Goal: Information Seeking & Learning: Learn about a topic

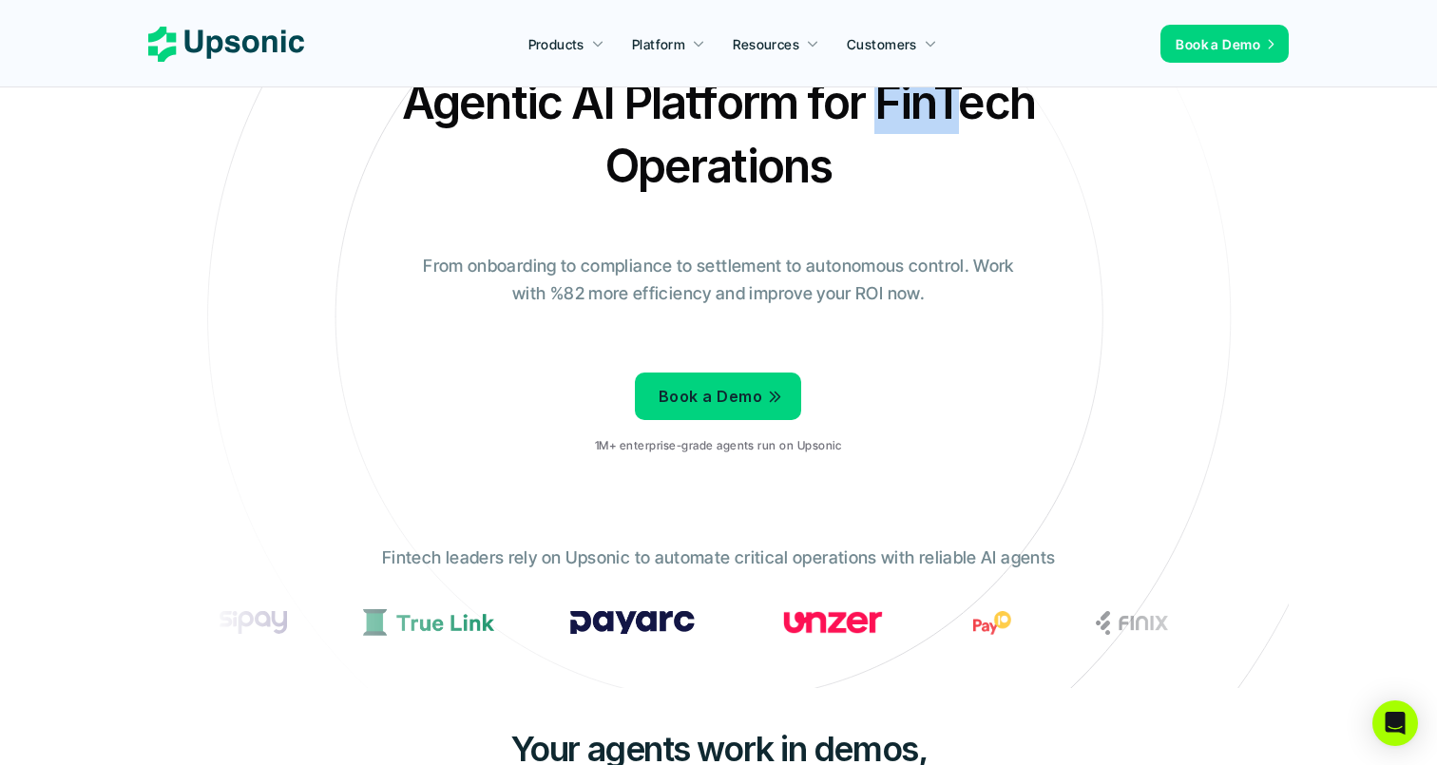
scroll to position [87, 0]
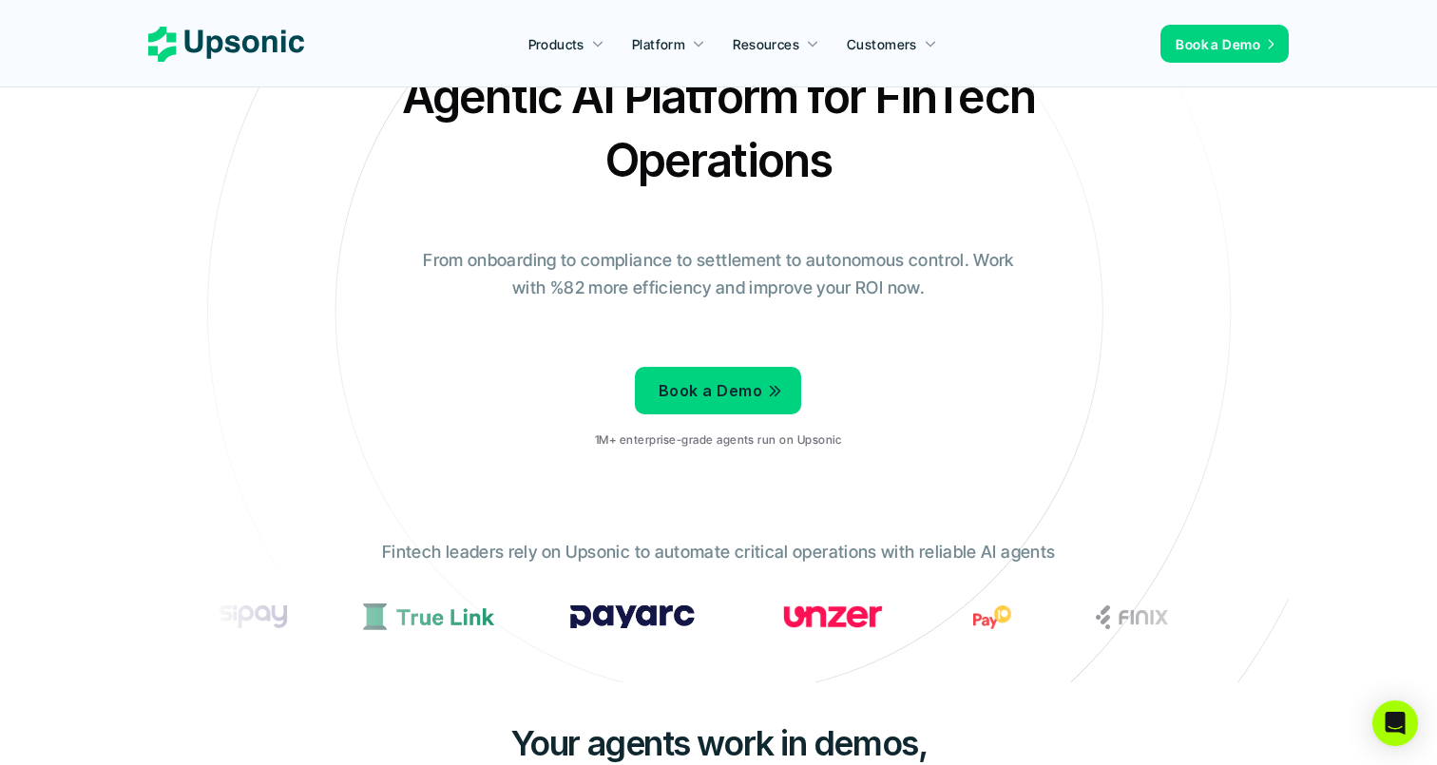
click at [848, 104] on h2 "Agentic AI Platform for FinTech Operations" at bounding box center [718, 128] width 665 height 127
drag, startPoint x: 875, startPoint y: 105, endPoint x: 1040, endPoint y: 100, distance: 165.4
click at [1040, 100] on h2 "Agentic AI Platform for FinTech Operations" at bounding box center [718, 128] width 665 height 127
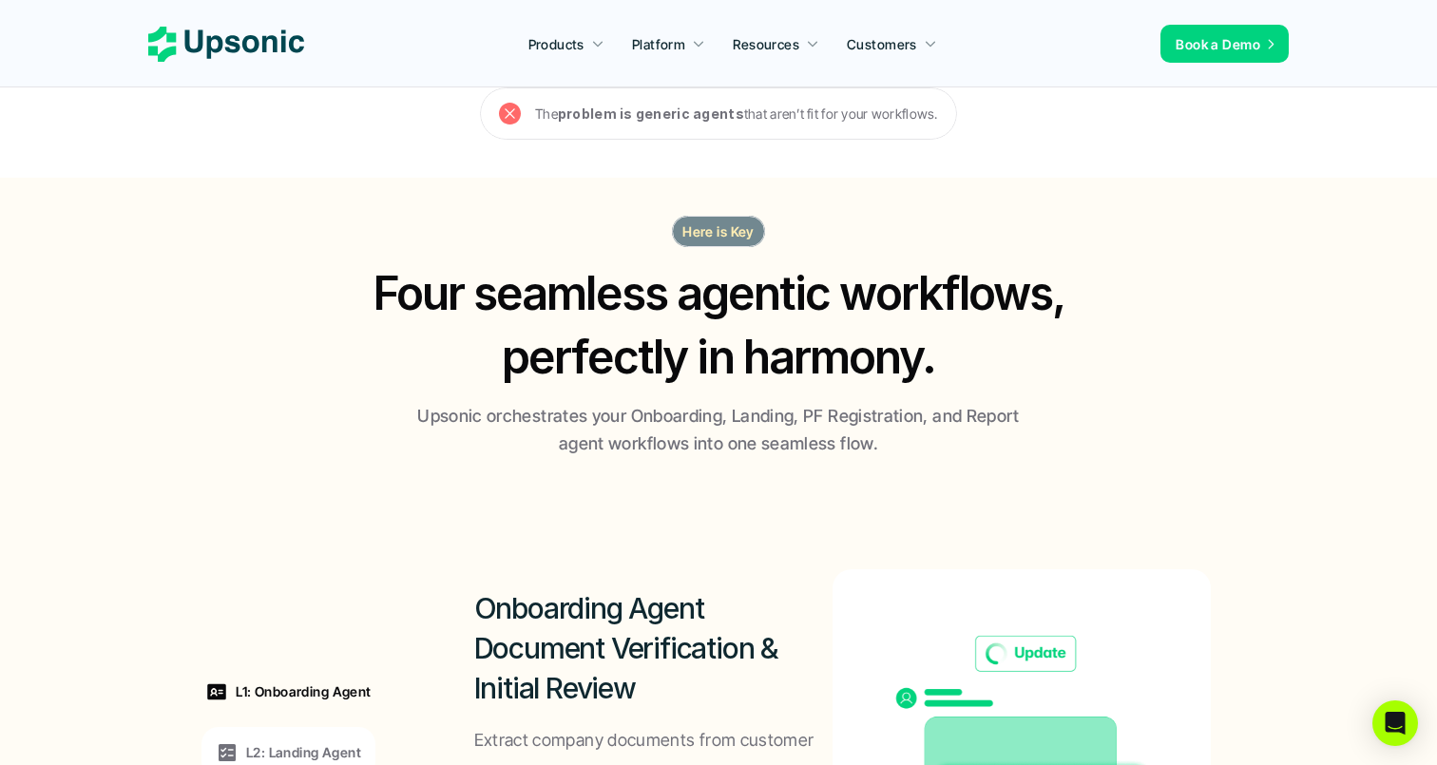
scroll to position [1029, 0]
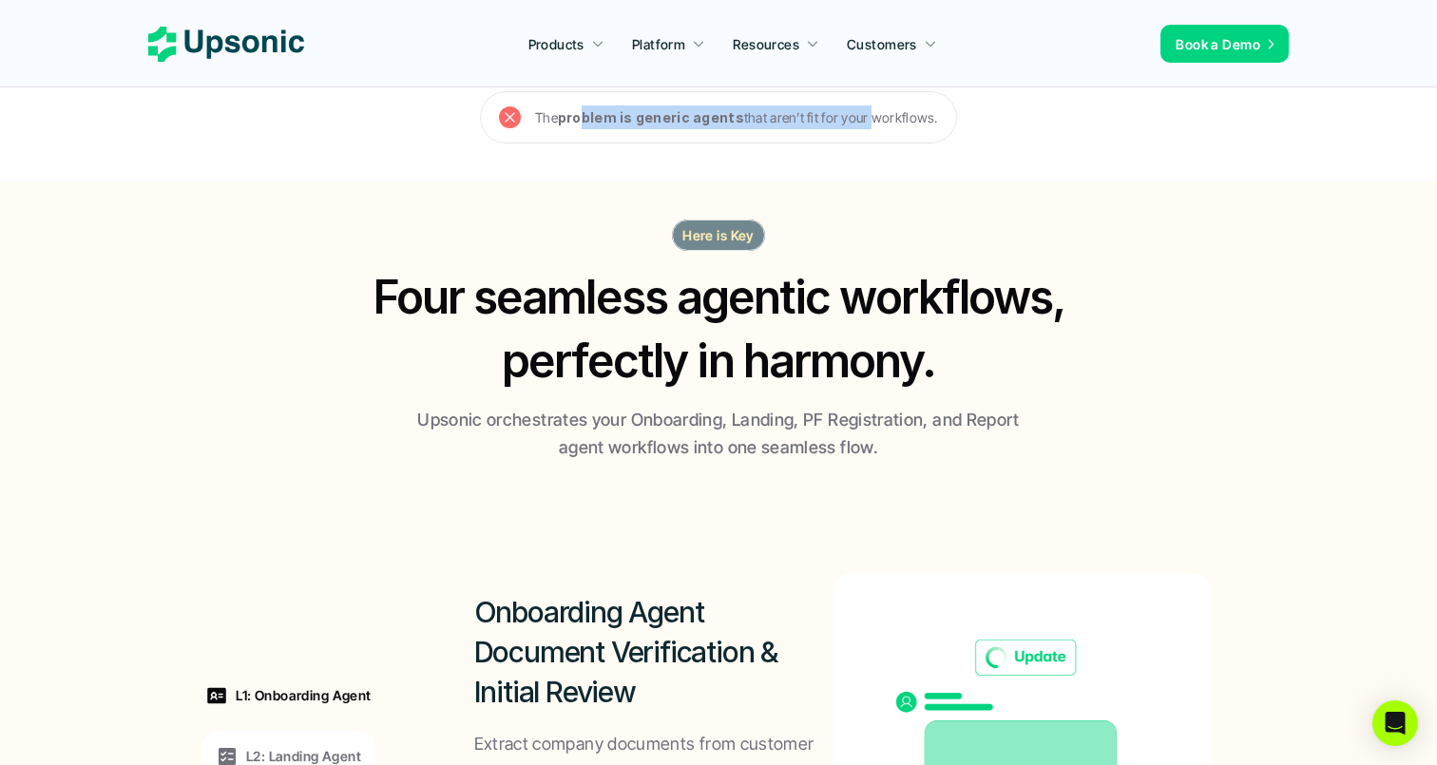
drag, startPoint x: 586, startPoint y: 118, endPoint x: 869, endPoint y: 121, distance: 283.2
click at [869, 121] on p "The problem is generic agents that aren’t fit for your workflows." at bounding box center [736, 117] width 403 height 24
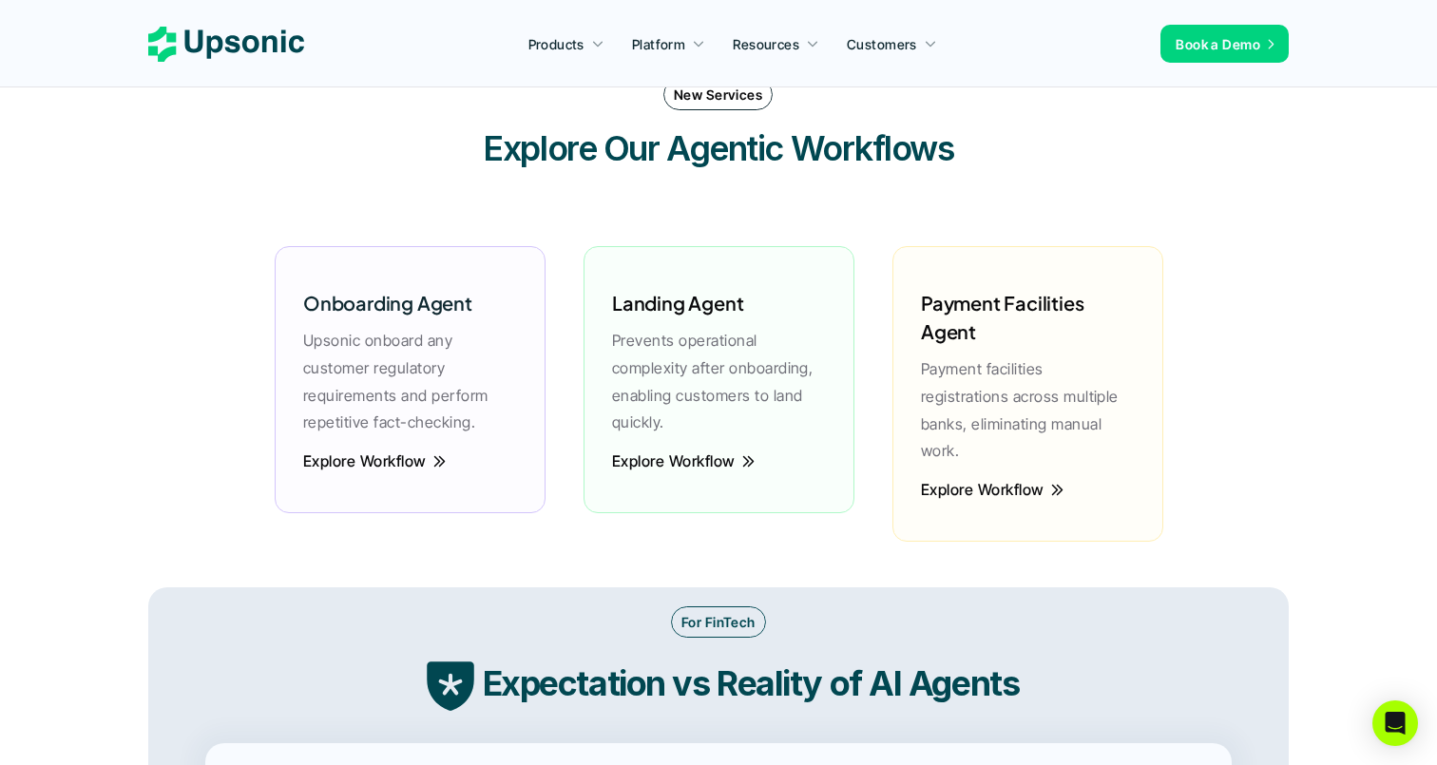
scroll to position [2600, 0]
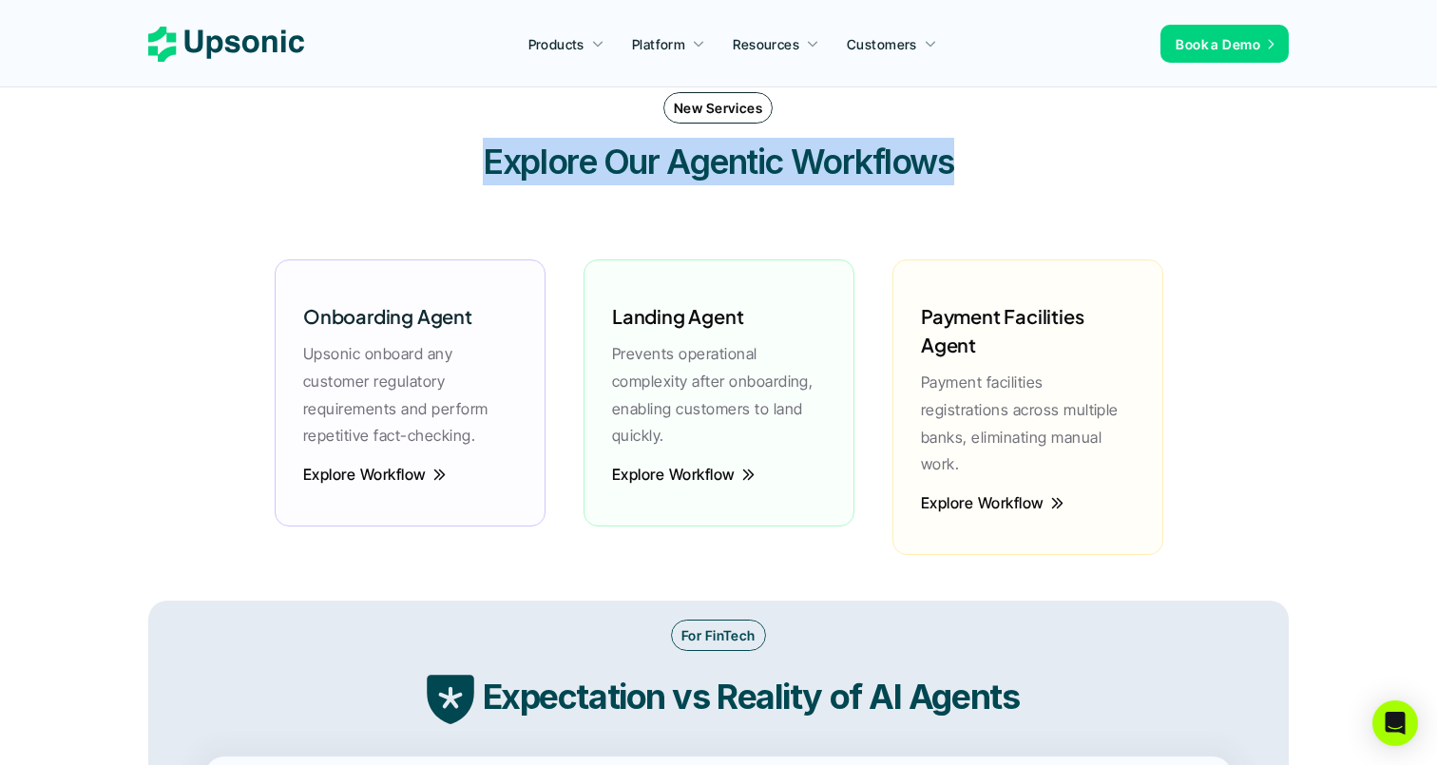
drag, startPoint x: 473, startPoint y: 162, endPoint x: 958, endPoint y: 168, distance: 484.6
click at [958, 168] on h3 "Explore Our Agentic Workflows" at bounding box center [718, 162] width 570 height 48
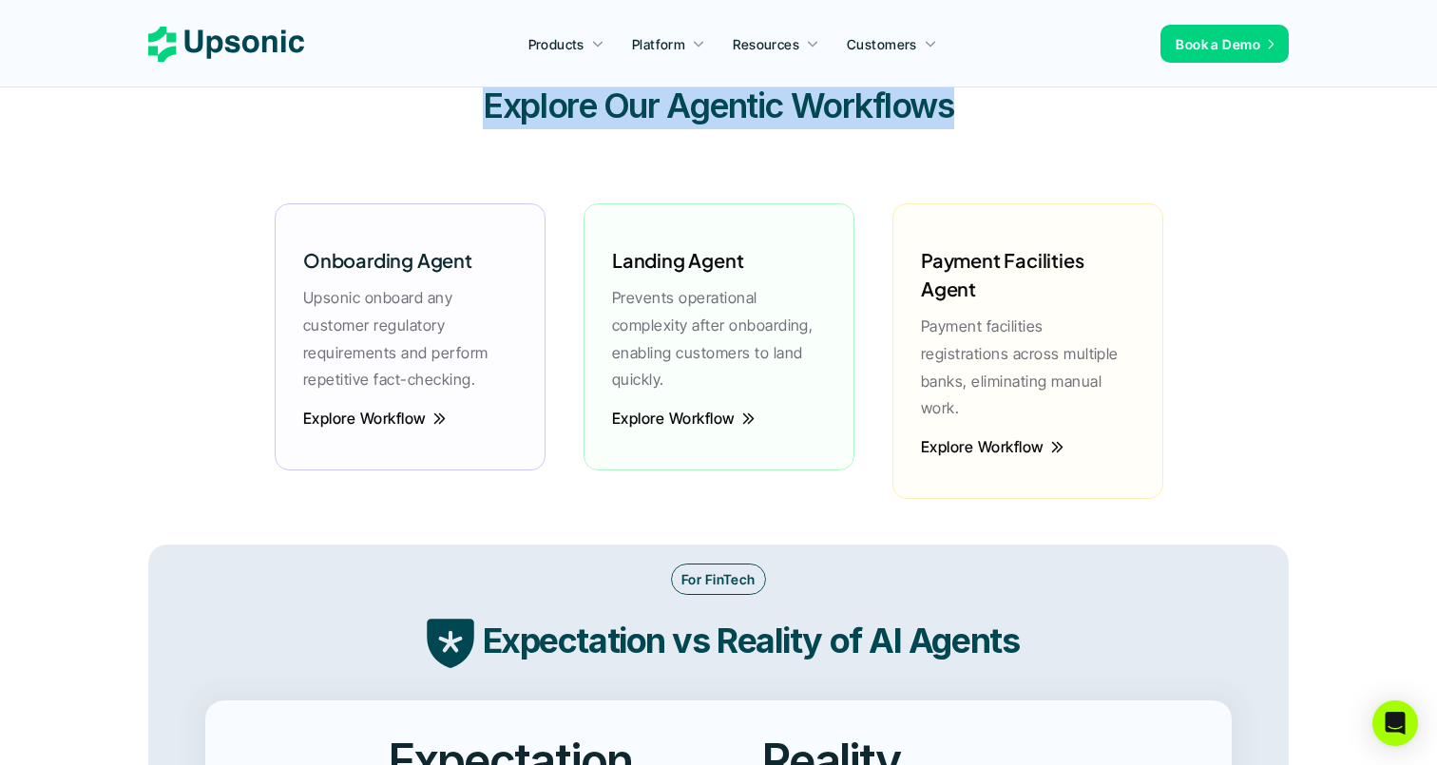
scroll to position [2674, 0]
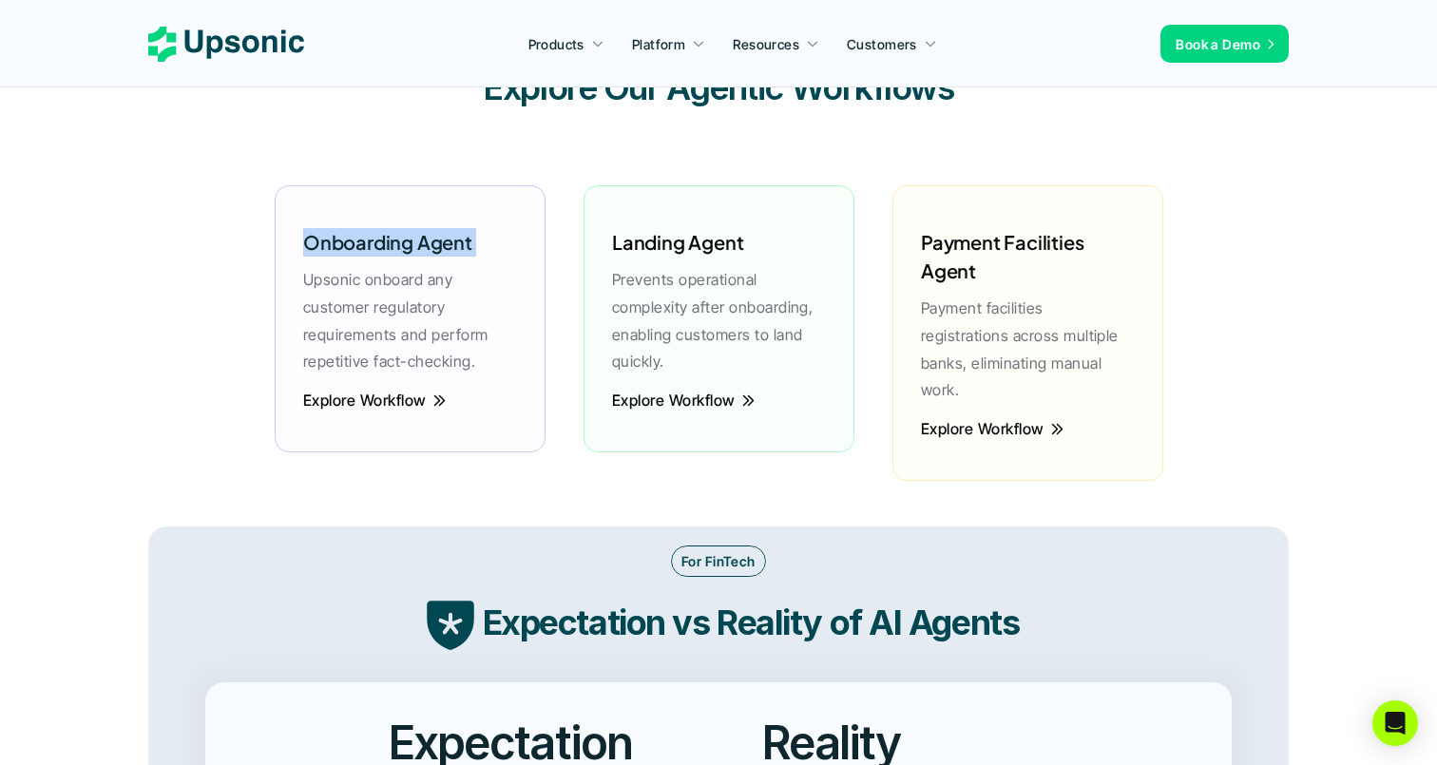
drag, startPoint x: 302, startPoint y: 244, endPoint x: 491, endPoint y: 252, distance: 189.2
click at [491, 252] on div "Onboarding Agent Upsonic onboard any customer regulatory requirements and perfo…" at bounding box center [410, 296] width 233 height 185
drag, startPoint x: 657, startPoint y: 247, endPoint x: 748, endPoint y: 247, distance: 91.2
click at [748, 247] on div "Landing Agent Prevents operational complexity after onboarding, enabling custom…" at bounding box center [718, 296] width 233 height 185
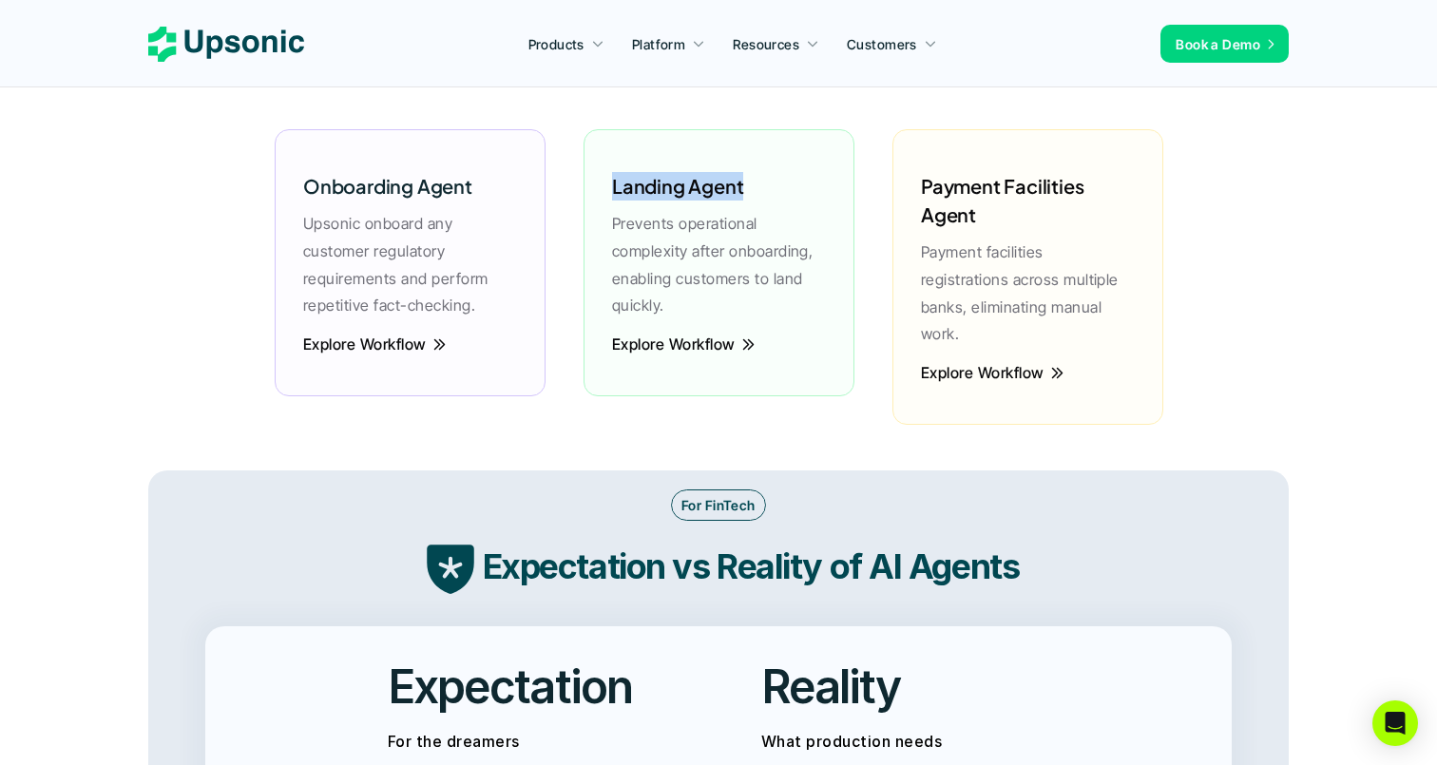
scroll to position [2733, 0]
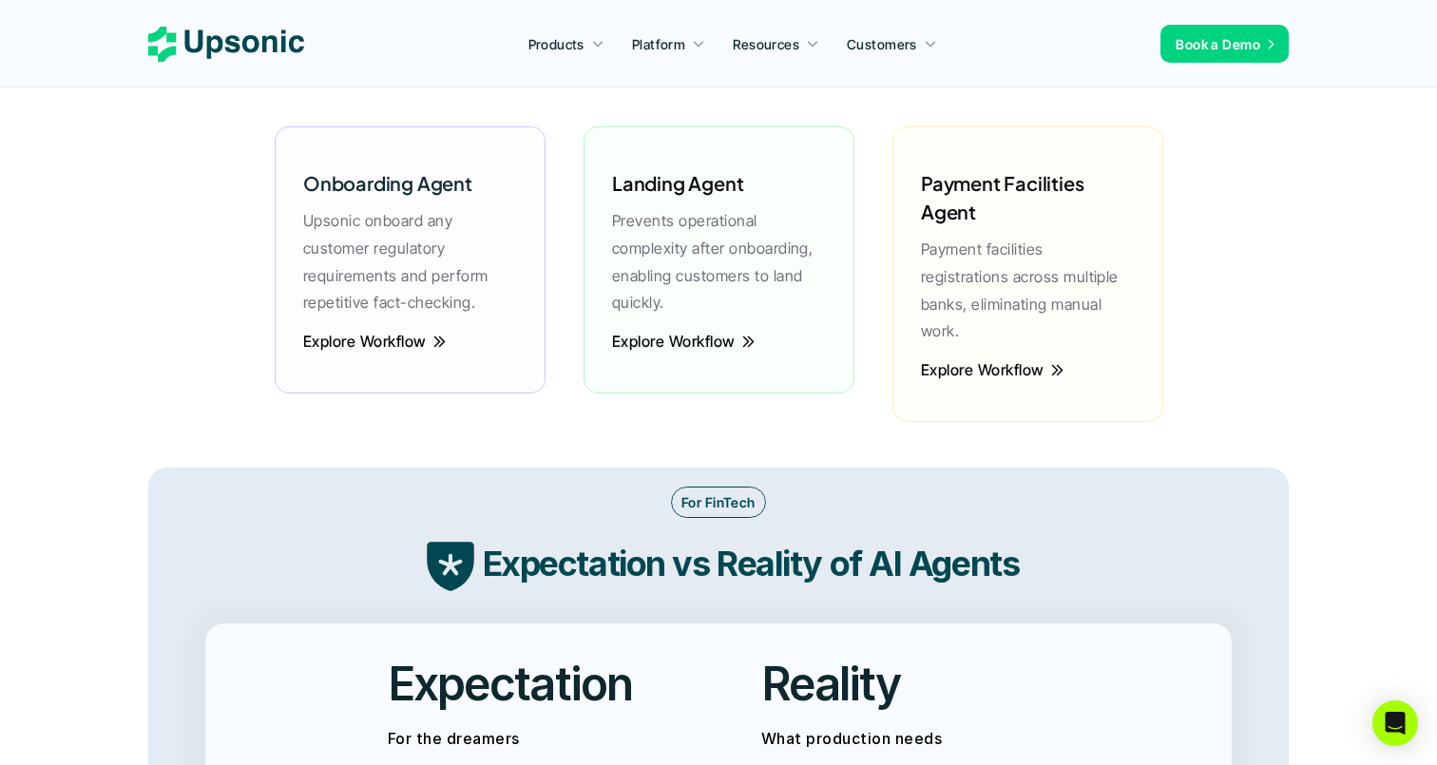
drag, startPoint x: 925, startPoint y: 188, endPoint x: 994, endPoint y: 230, distance: 80.2
click at [994, 230] on div "Payment Facilities Agent Payment facilities registrations across multiple banks…" at bounding box center [1027, 252] width 233 height 214
drag, startPoint x: 975, startPoint y: 220, endPoint x: 911, endPoint y: 182, distance: 74.1
click at [911, 182] on div "Payment Facilities Agent Payment facilities registrations across multiple banks…" at bounding box center [1027, 252] width 233 height 214
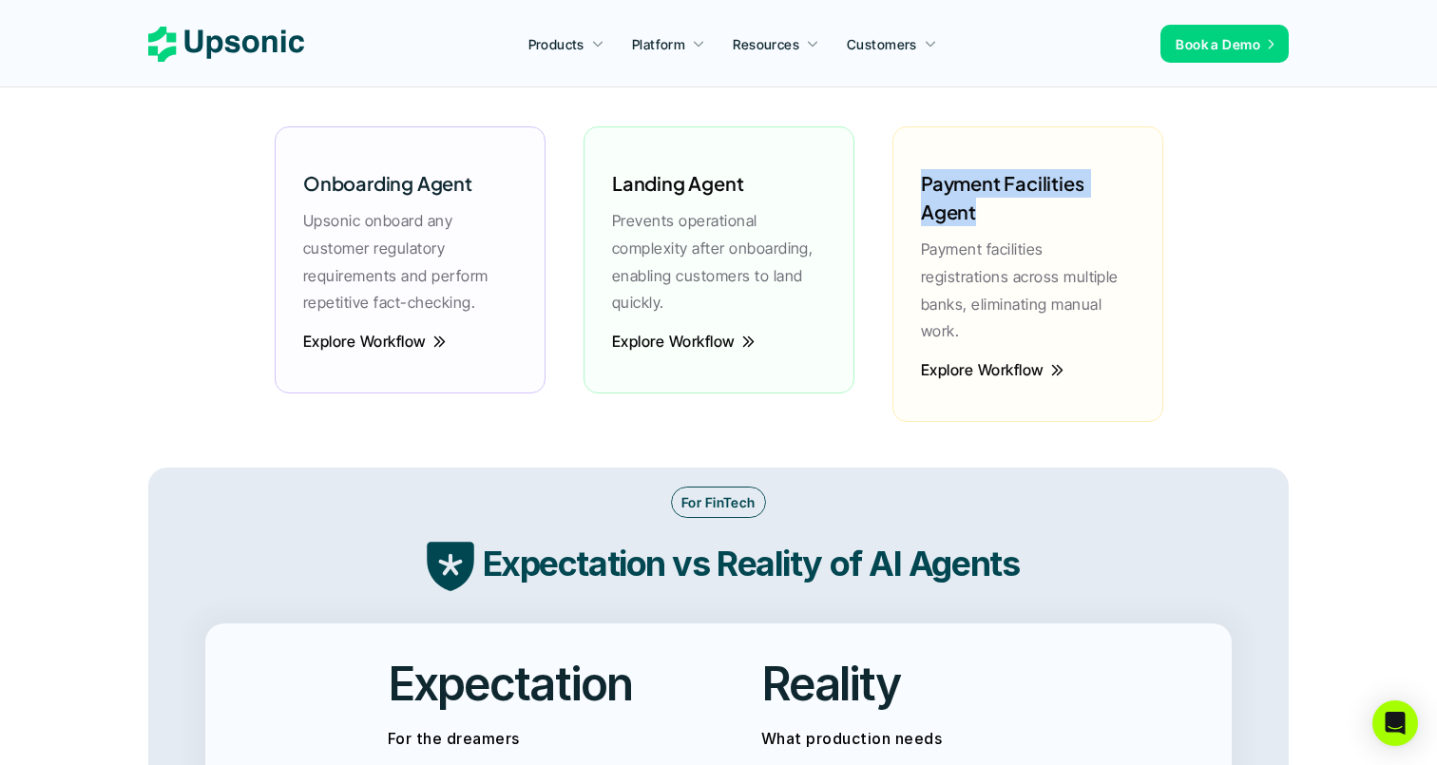
drag, startPoint x: 911, startPoint y: 182, endPoint x: 958, endPoint y: 211, distance: 54.6
click at [956, 211] on div "Payment Facilities Agent Payment facilities registrations across multiple banks…" at bounding box center [1027, 252] width 233 height 214
click at [401, 351] on div "Explore Workflow" at bounding box center [410, 354] width 233 height 42
click at [383, 339] on p "Explore Workflow" at bounding box center [365, 341] width 124 height 5
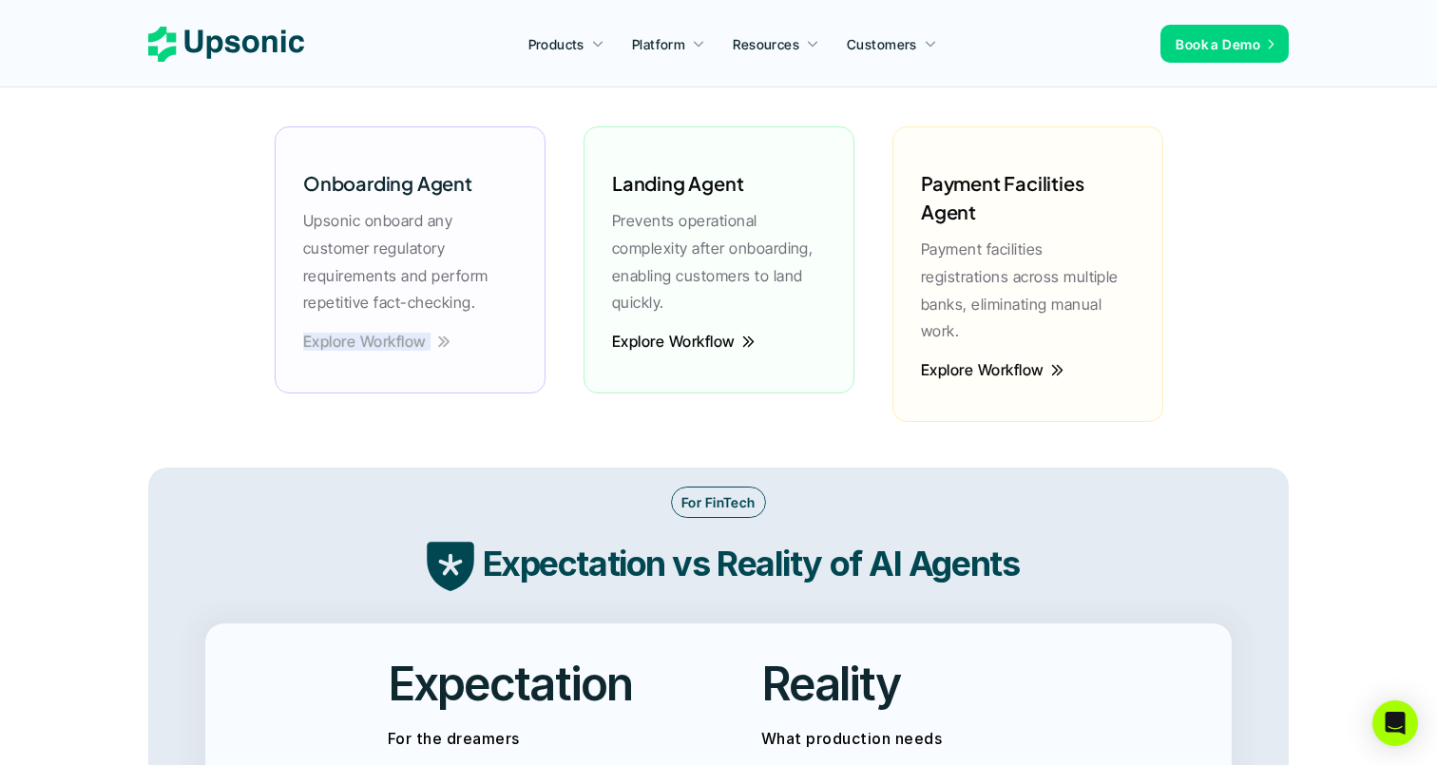
click at [383, 339] on p "Explore Workflow" at bounding box center [365, 341] width 124 height 5
click at [383, 339] on p "Explore Workflow" at bounding box center [364, 341] width 124 height 5
